Goal: Task Accomplishment & Management: Complete application form

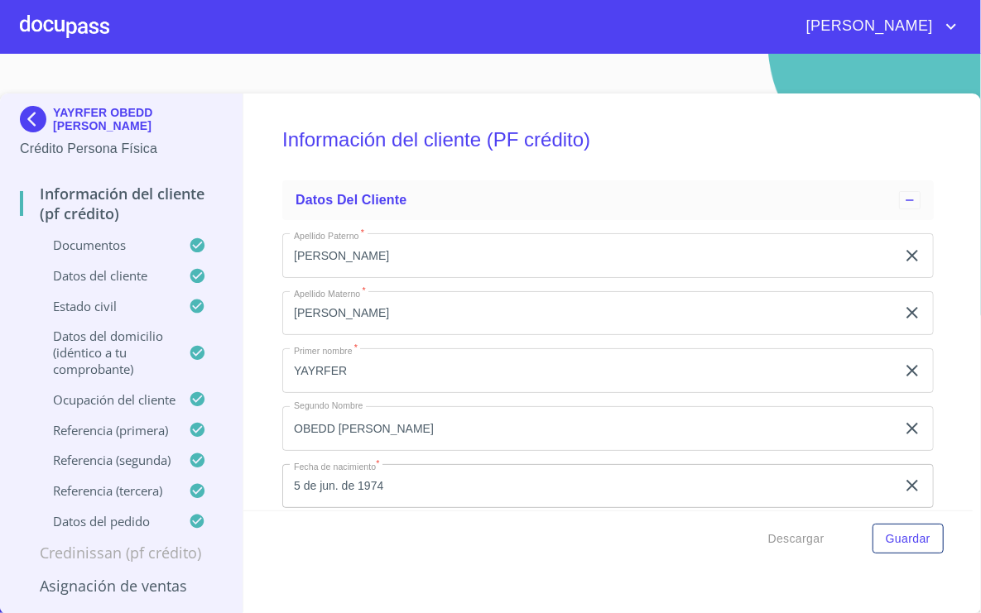
click at [38, 131] on img at bounding box center [36, 119] width 33 height 26
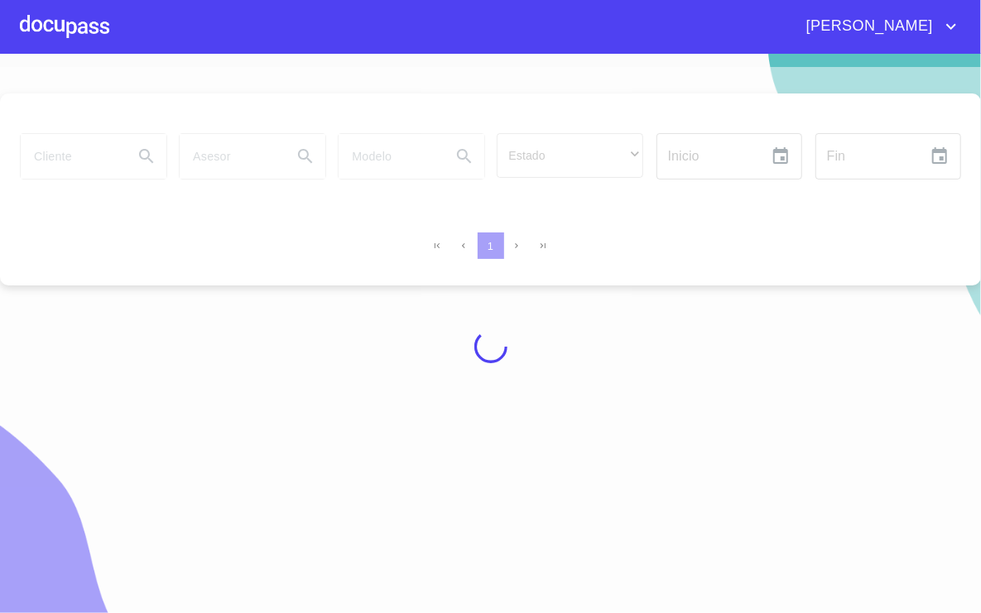
click at [80, 156] on div at bounding box center [490, 347] width 981 height 560
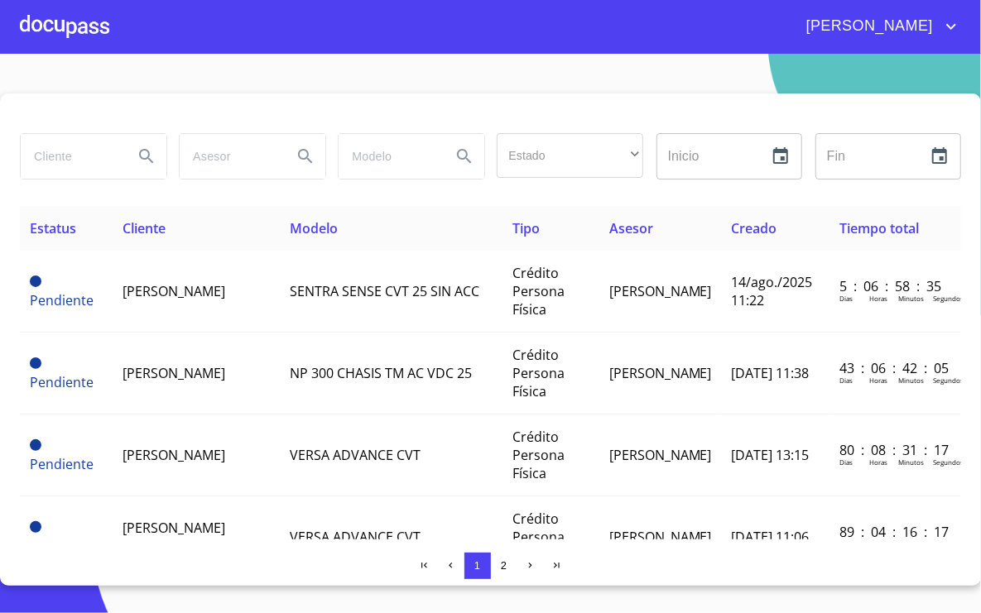
click at [96, 157] on input "search" at bounding box center [70, 156] width 99 height 45
type input "[PERSON_NAME]"
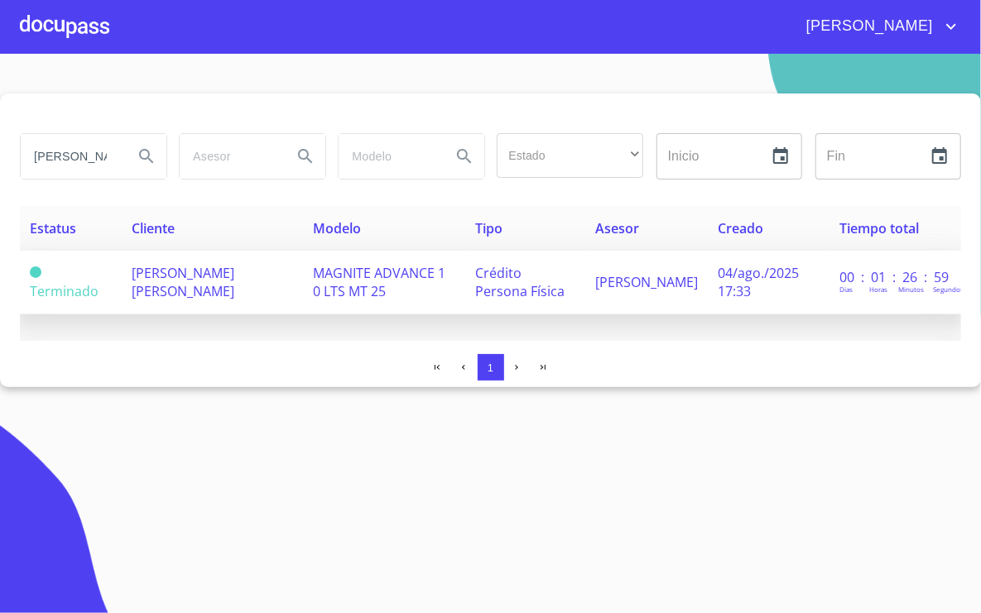
click at [175, 265] on span "[PERSON_NAME] [PERSON_NAME]" at bounding box center [183, 282] width 103 height 36
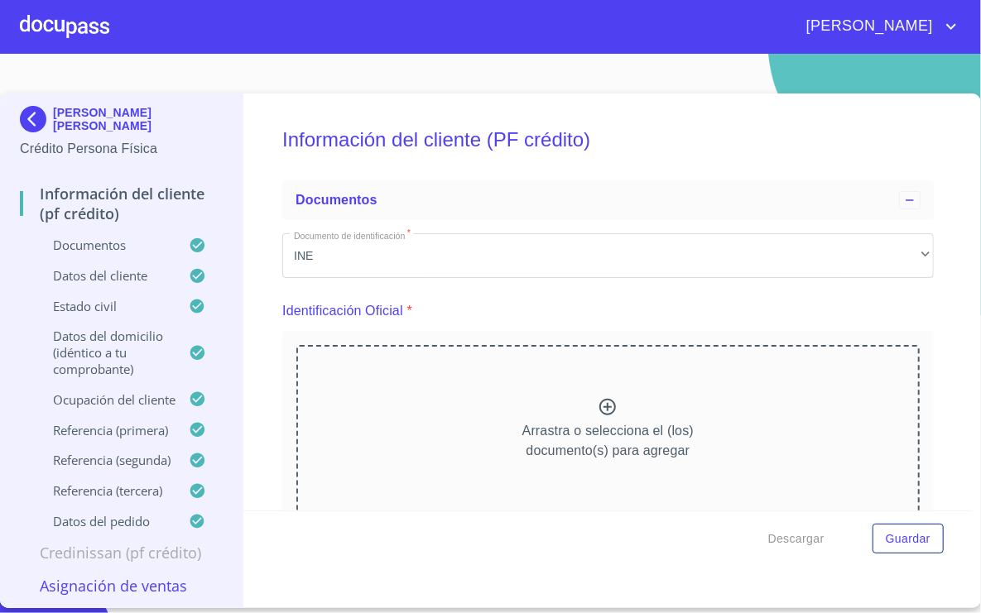
scroll to position [2157, 0]
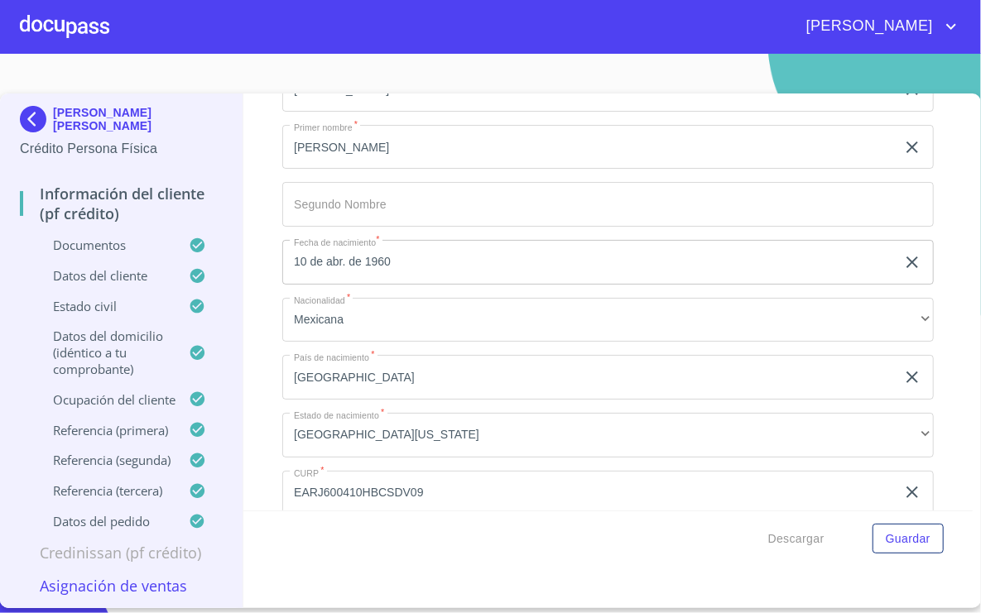
click at [263, 216] on div "Información del cliente (PF crédito) Documentos Documento de identificación   *…" at bounding box center [607, 302] width 729 height 417
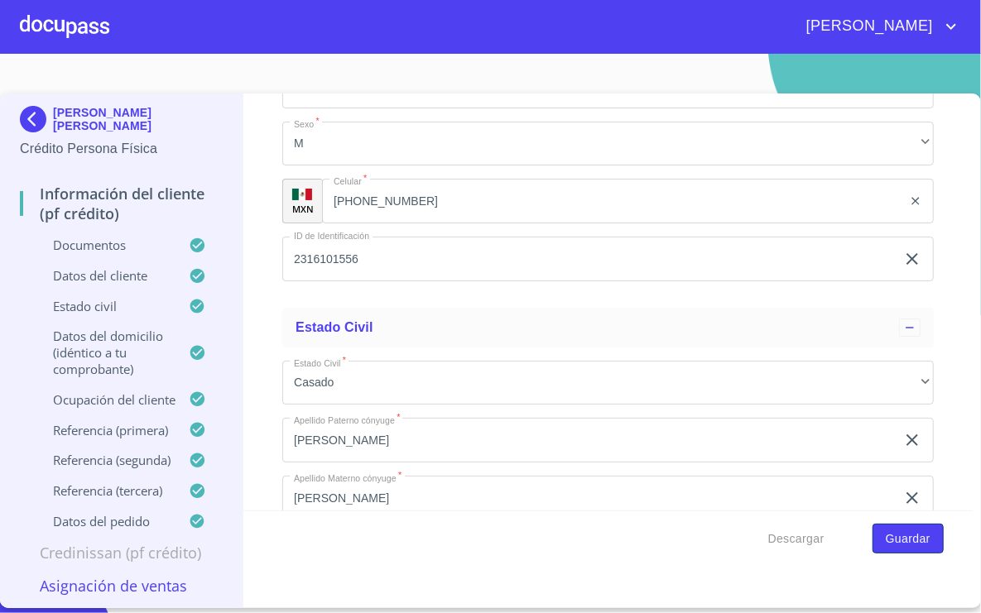
scroll to position [5849, 0]
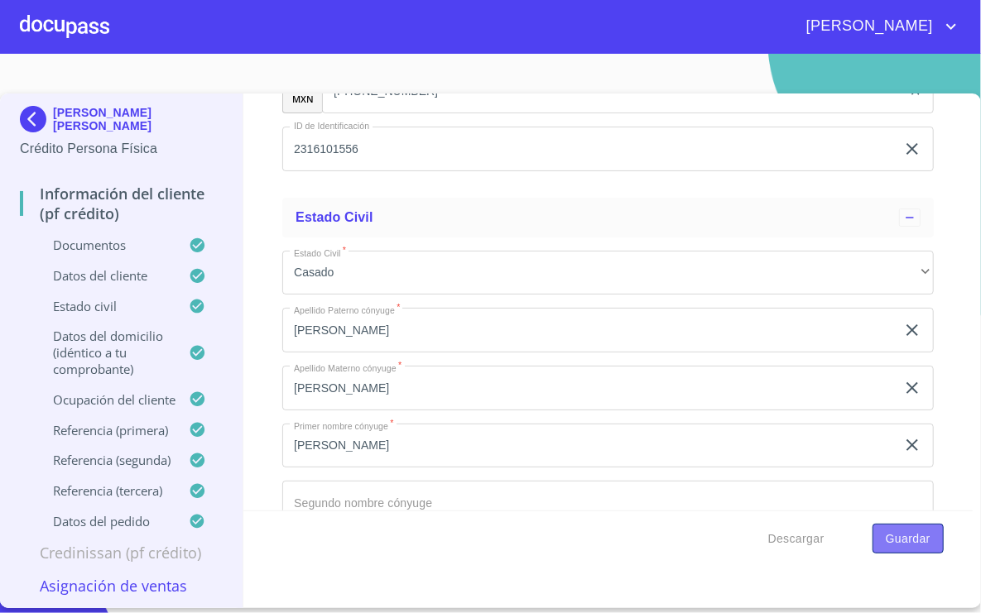
click at [906, 534] on span "Guardar" at bounding box center [908, 539] width 45 height 21
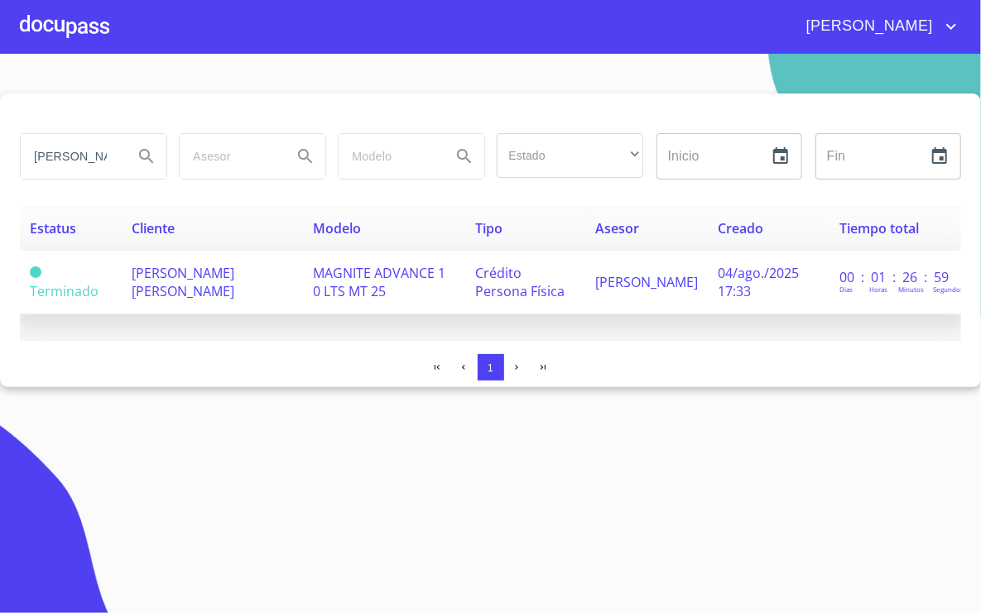
click at [110, 272] on td "Terminado" at bounding box center [71, 283] width 102 height 64
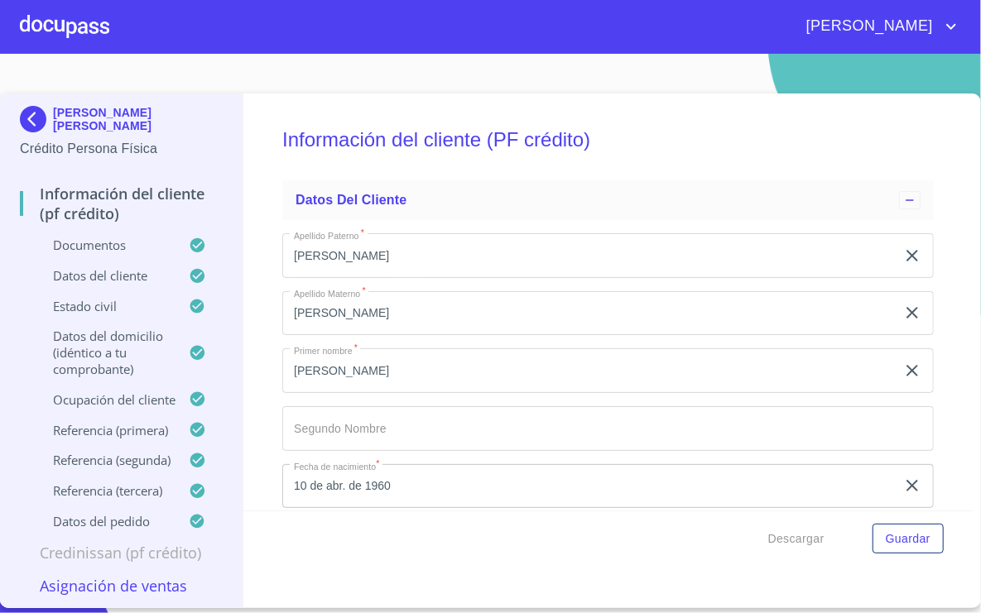
click at [147, 583] on p "Asignación de Ventas" at bounding box center [121, 586] width 203 height 20
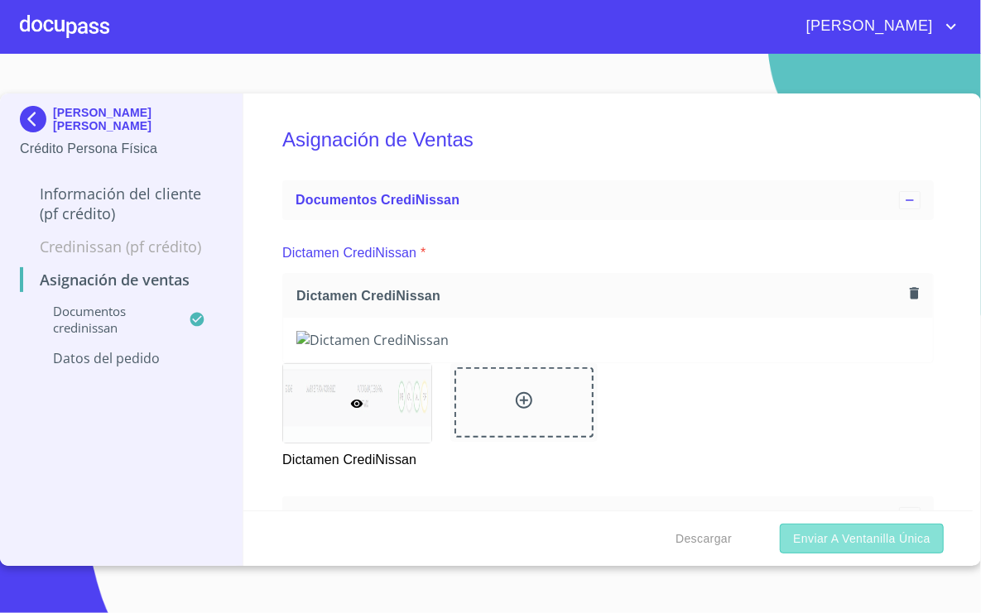
click at [858, 535] on span "Enviar a Ventanilla única" at bounding box center [861, 539] width 137 height 21
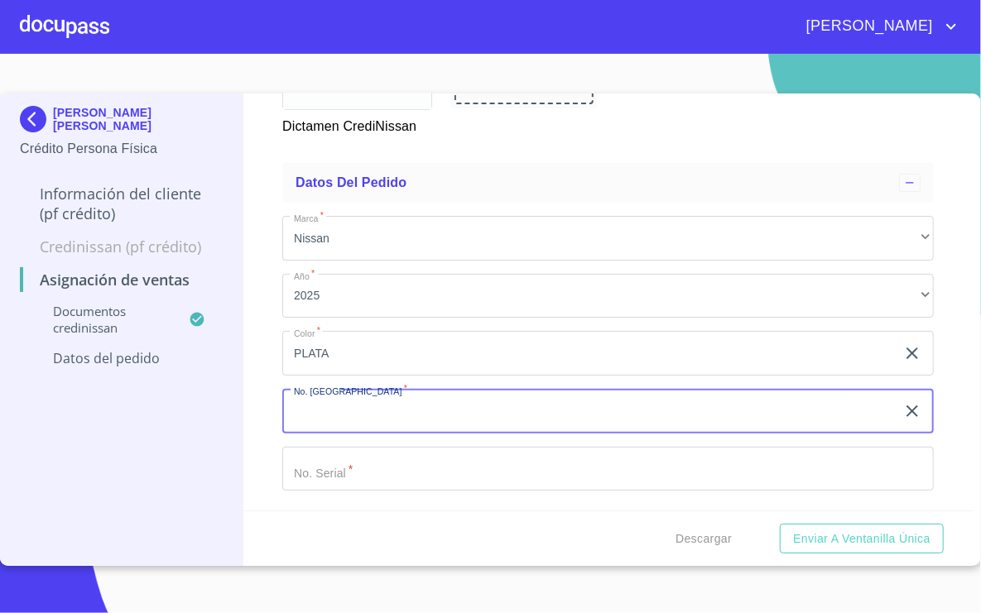
scroll to position [392, 0]
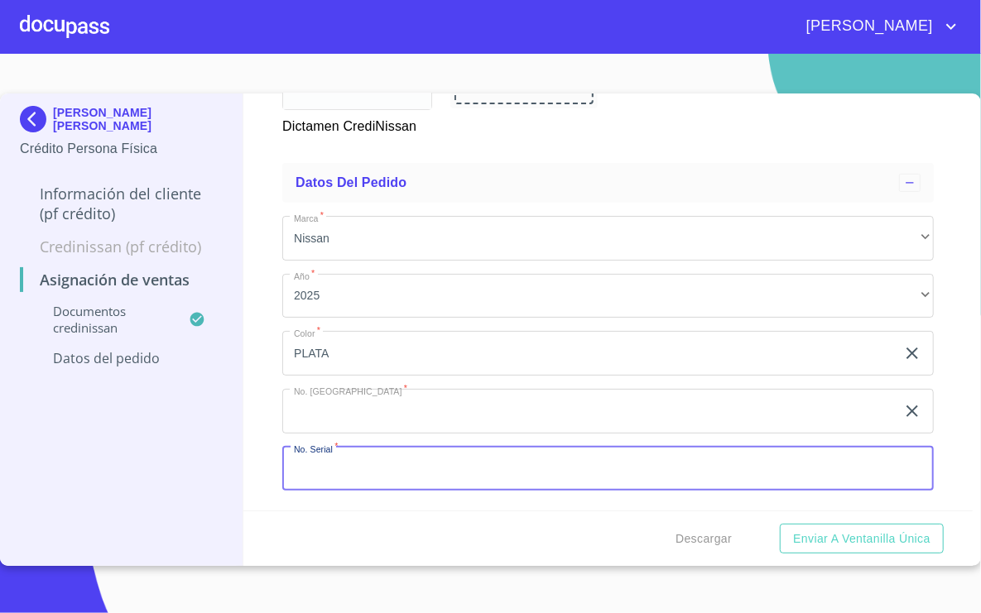
click at [495, 455] on input "Marca   *" at bounding box center [607, 469] width 651 height 45
click at [856, 536] on span "Enviar a Ventanilla única" at bounding box center [861, 539] width 137 height 21
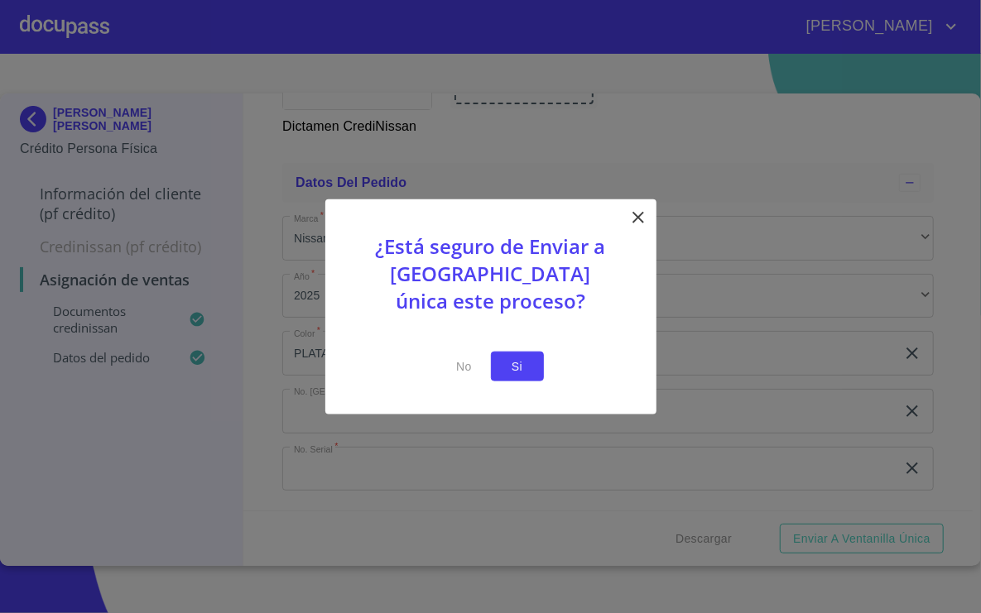
click at [517, 372] on span "Si" at bounding box center [517, 366] width 26 height 21
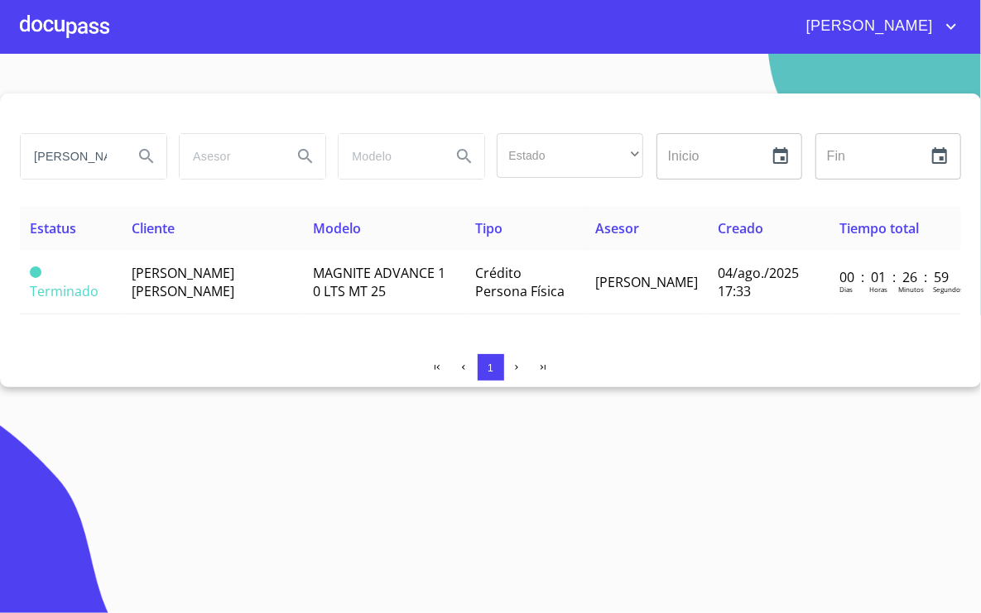
click at [650, 470] on section "[PERSON_NAME] Estado ​ ​ Inicio ​ Fin ​ Estatus Cliente Modelo Tipo Asesor Crea…" at bounding box center [490, 334] width 981 height 560
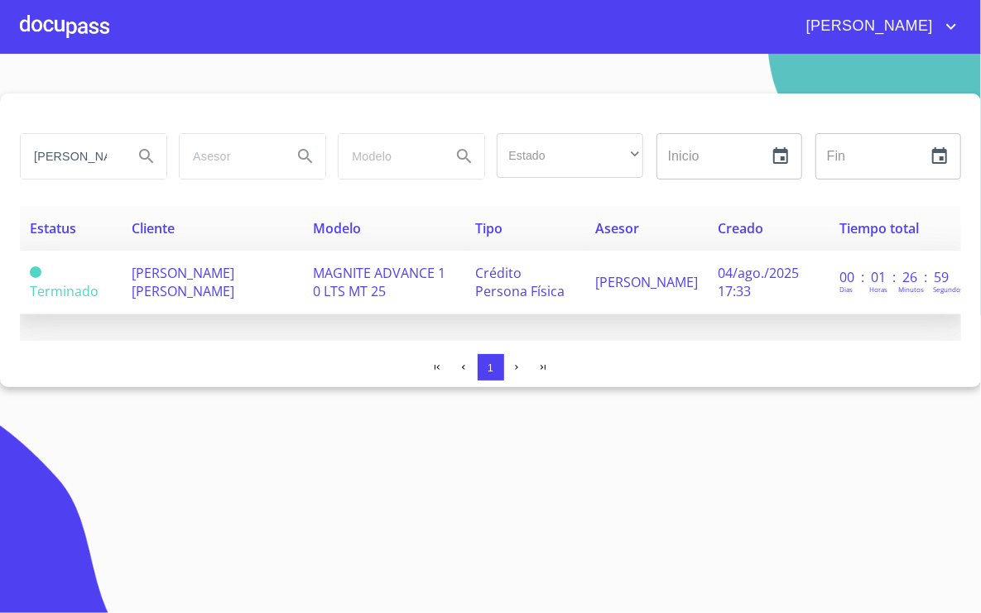
click at [154, 286] on span "[PERSON_NAME] [PERSON_NAME]" at bounding box center [183, 282] width 103 height 36
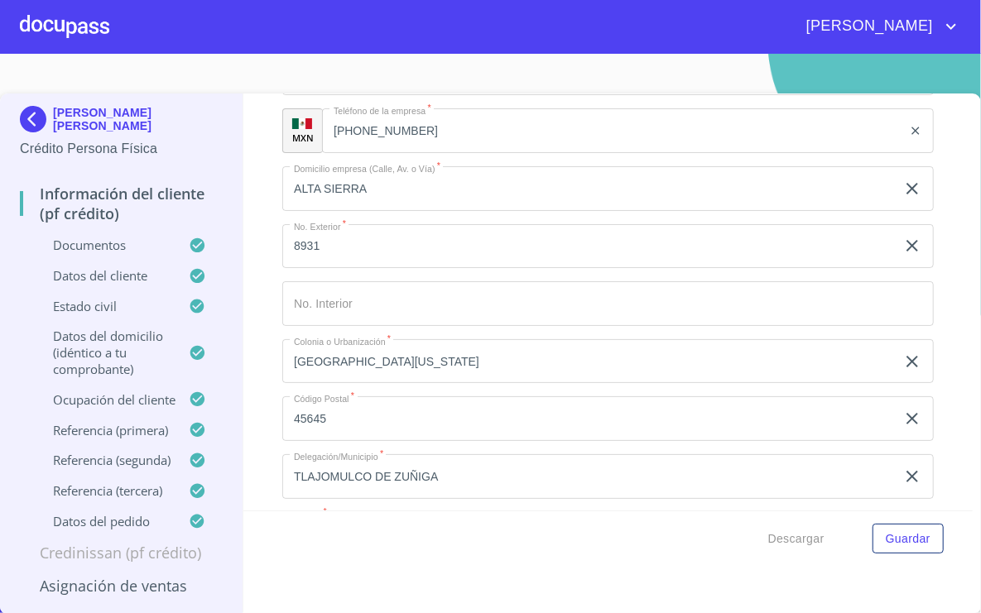
scroll to position [8346, 0]
